Goal: Register for event/course

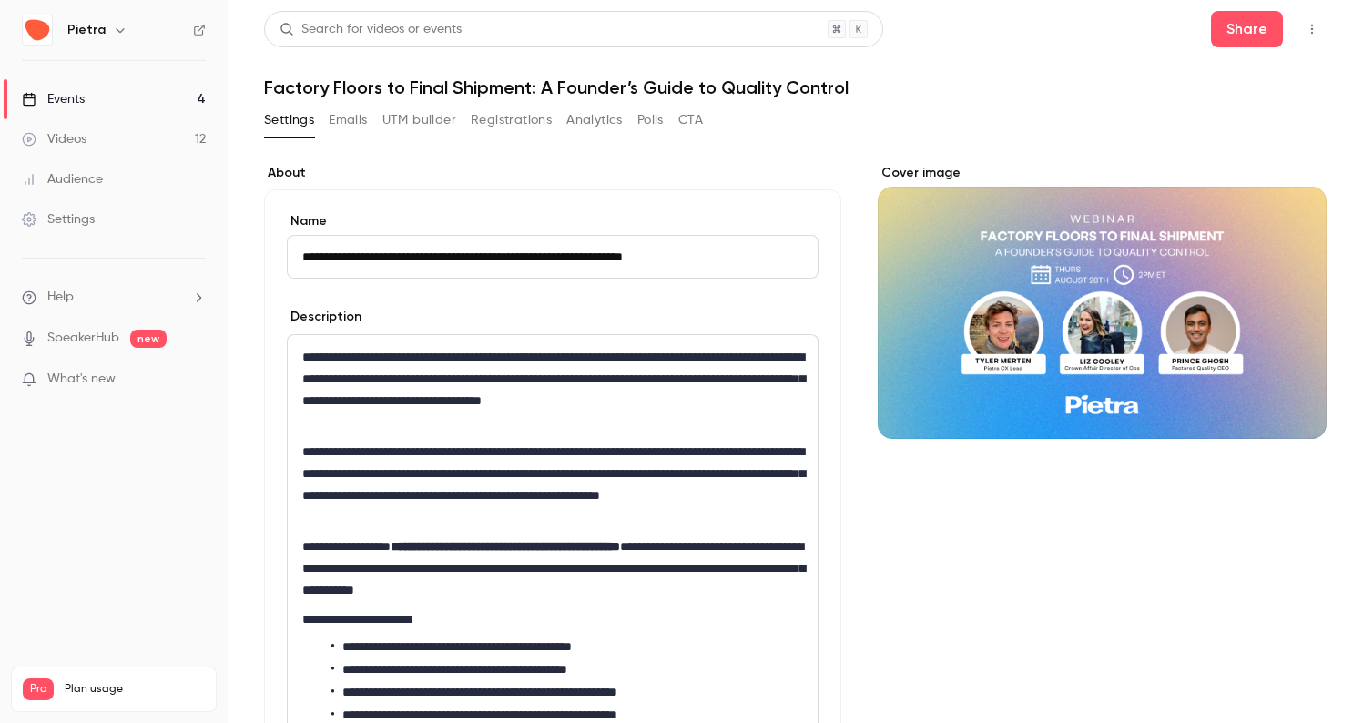
click at [108, 97] on link "Events 4" at bounding box center [114, 99] width 228 height 40
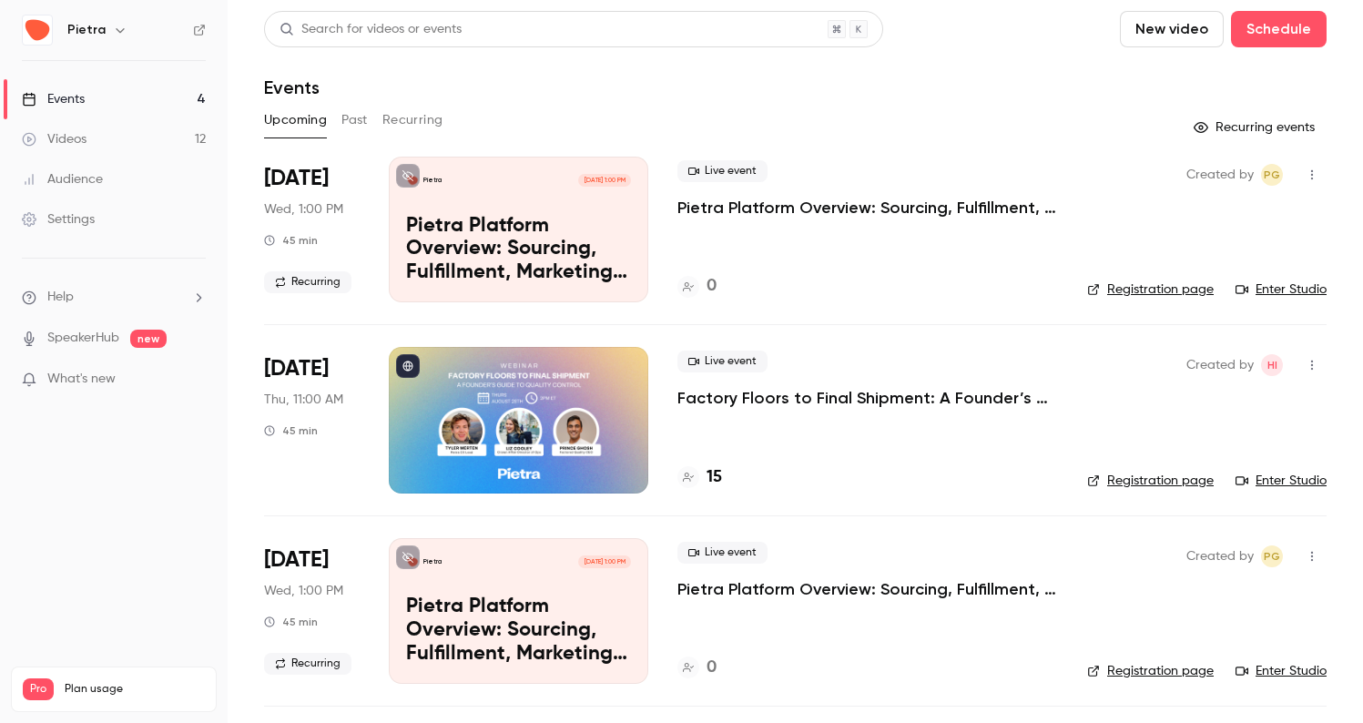
click at [763, 397] on p "Factory Floors to Final Shipment: A Founder’s Guide to Quality Control" at bounding box center [867, 398] width 381 height 22
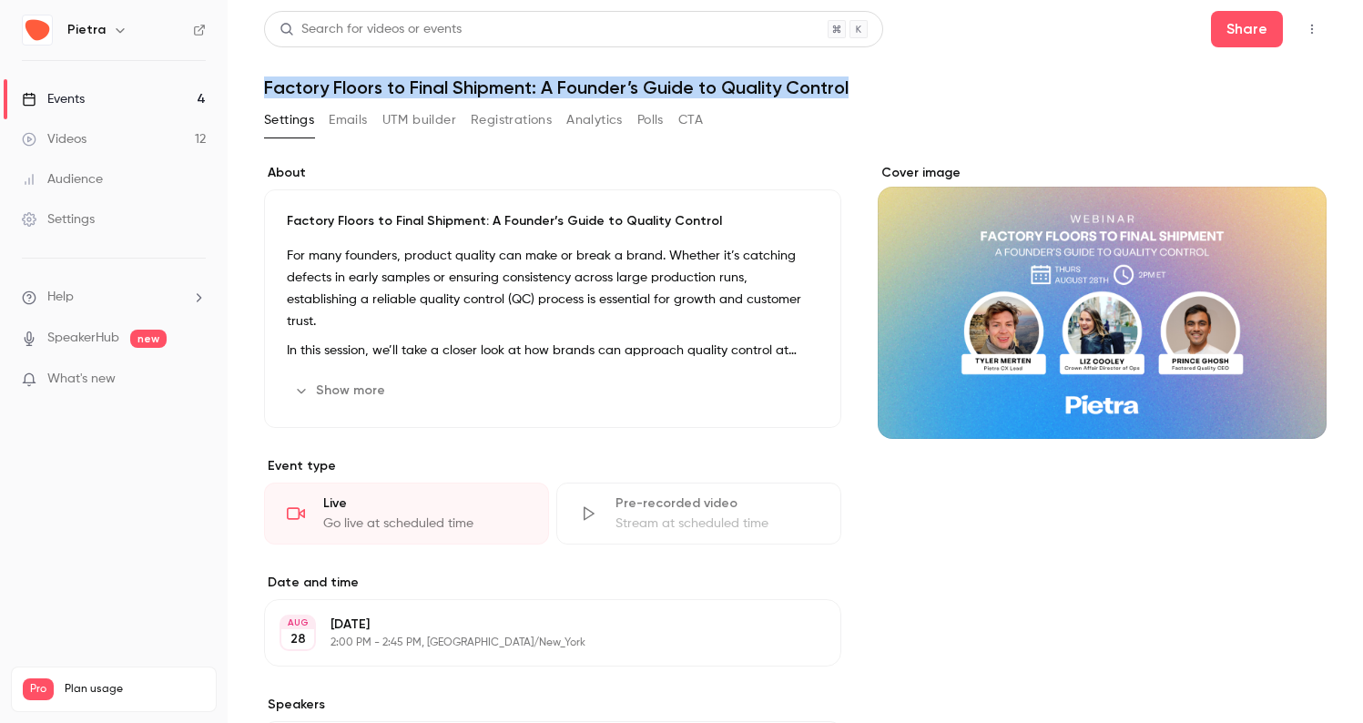
drag, startPoint x: 849, startPoint y: 85, endPoint x: 265, endPoint y: 96, distance: 584.6
click at [267, 96] on h1 "Factory Floors to Final Shipment: A Founder’s Guide to Quality Control" at bounding box center [795, 87] width 1062 height 22
copy h1 "Factory Floors to Final Shipment: A Founder’s Guide to Quality Control"
